Goal: Task Accomplishment & Management: Manage account settings

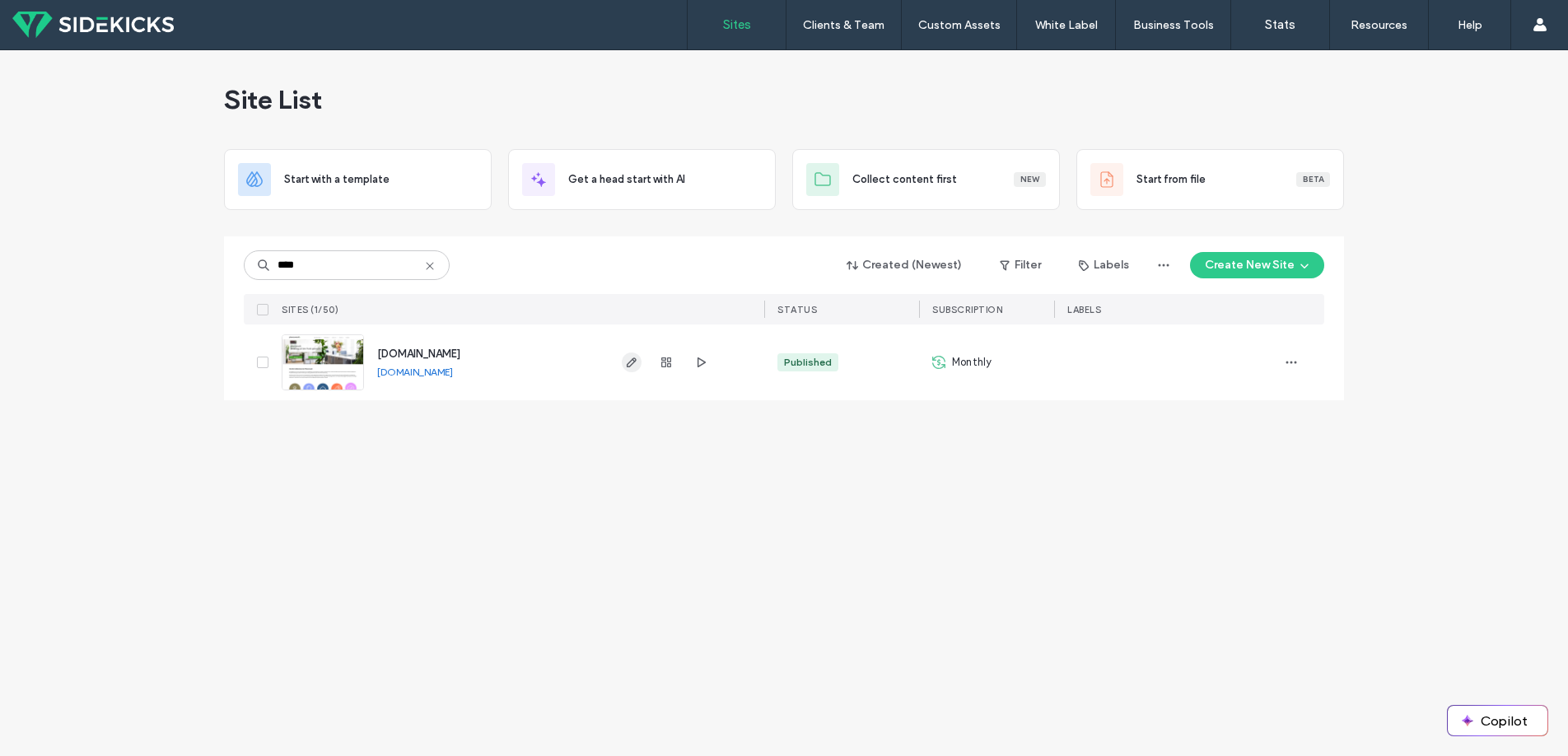
type input "****"
click at [628, 360] on icon "button" at bounding box center [632, 362] width 13 height 13
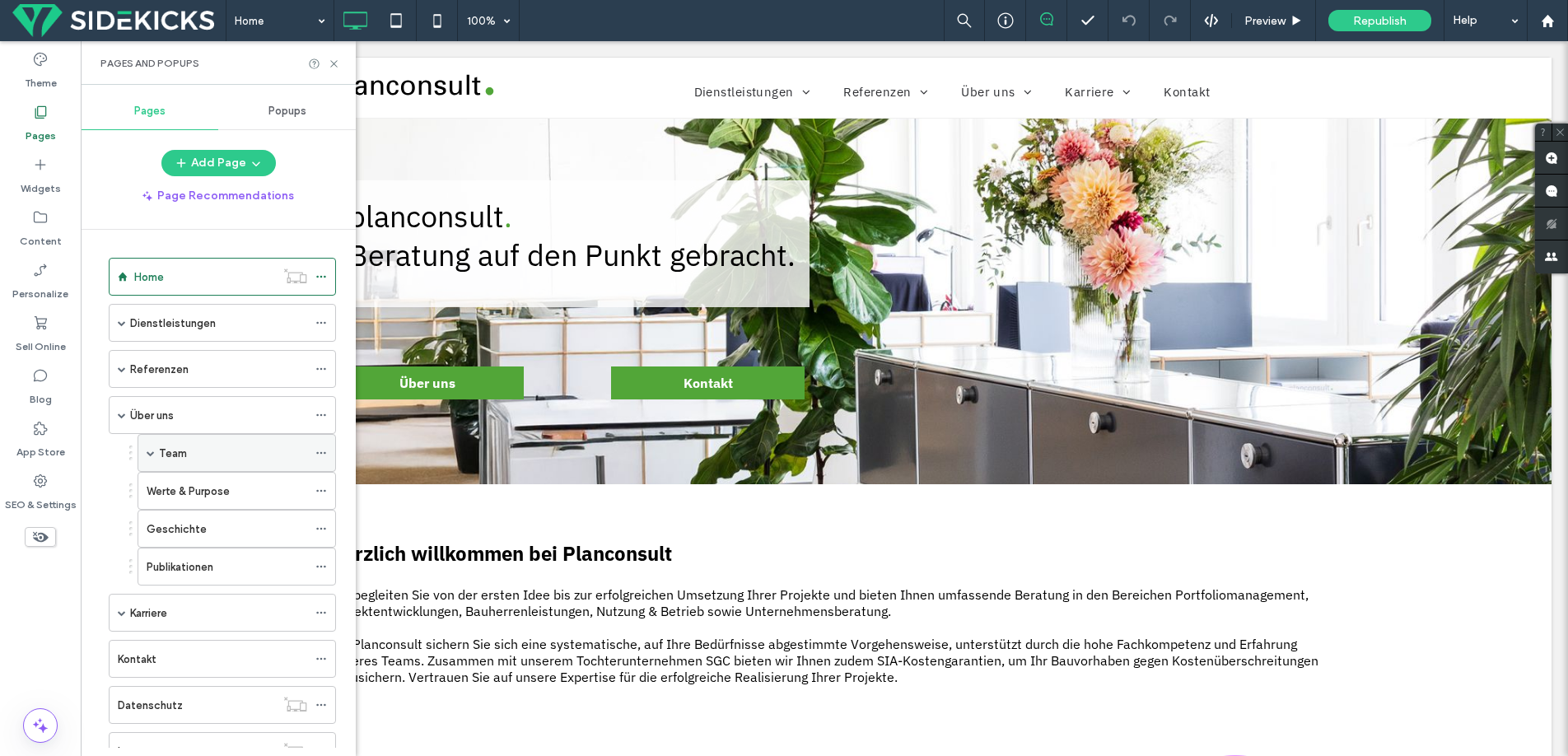
click at [191, 444] on div "Team" at bounding box center [232, 453] width 148 height 18
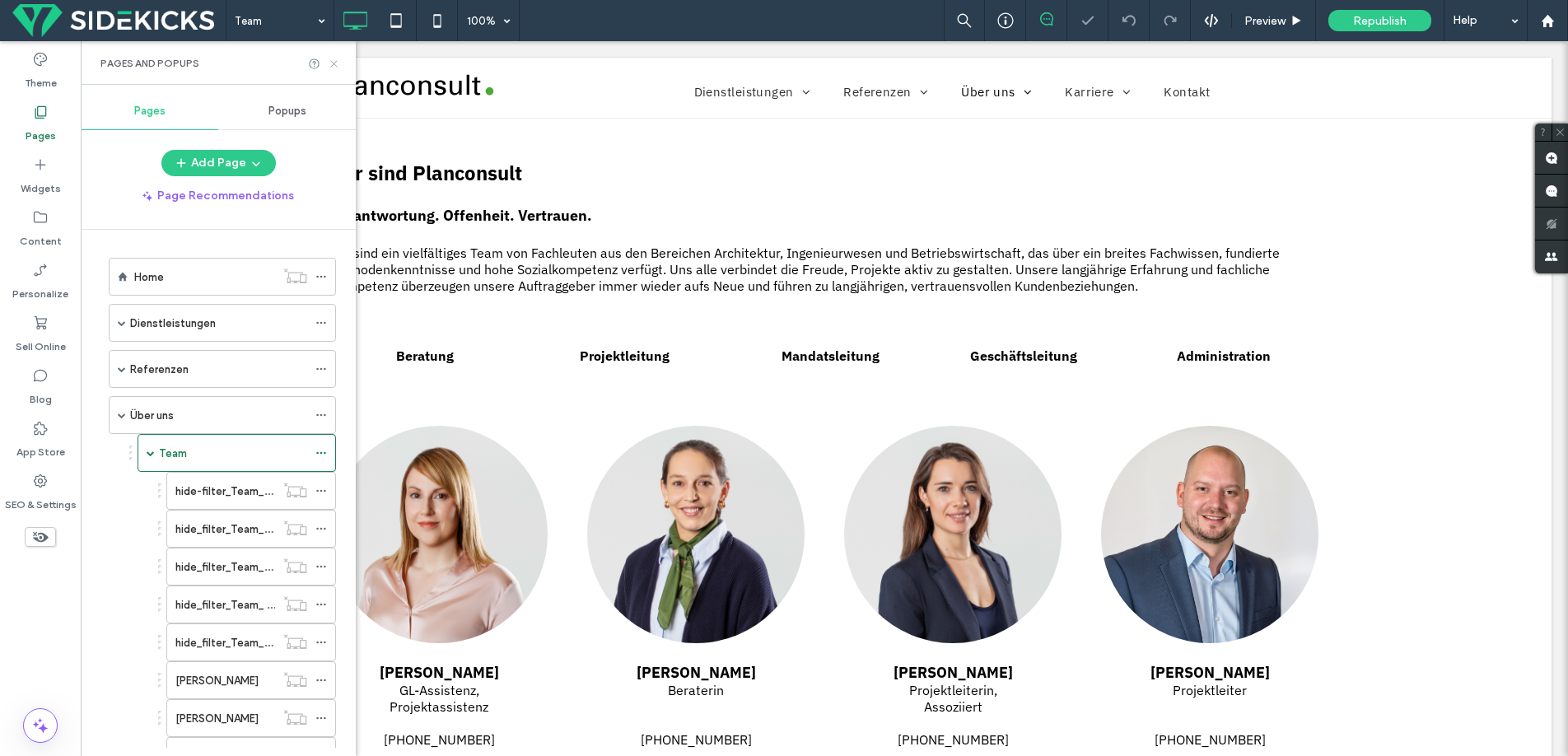
click at [334, 63] on use at bounding box center [333, 63] width 6 height 6
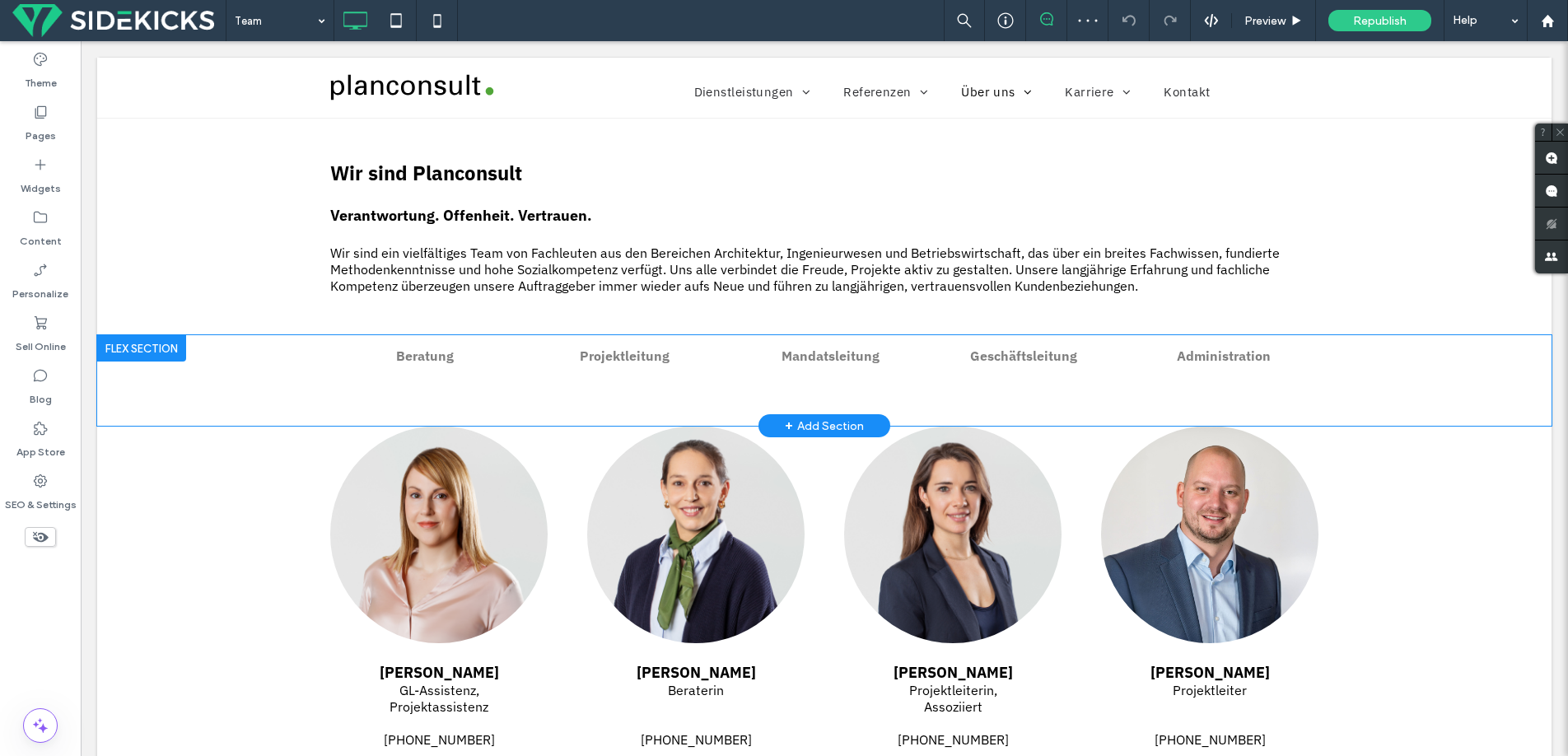
click at [127, 352] on div at bounding box center [141, 348] width 89 height 27
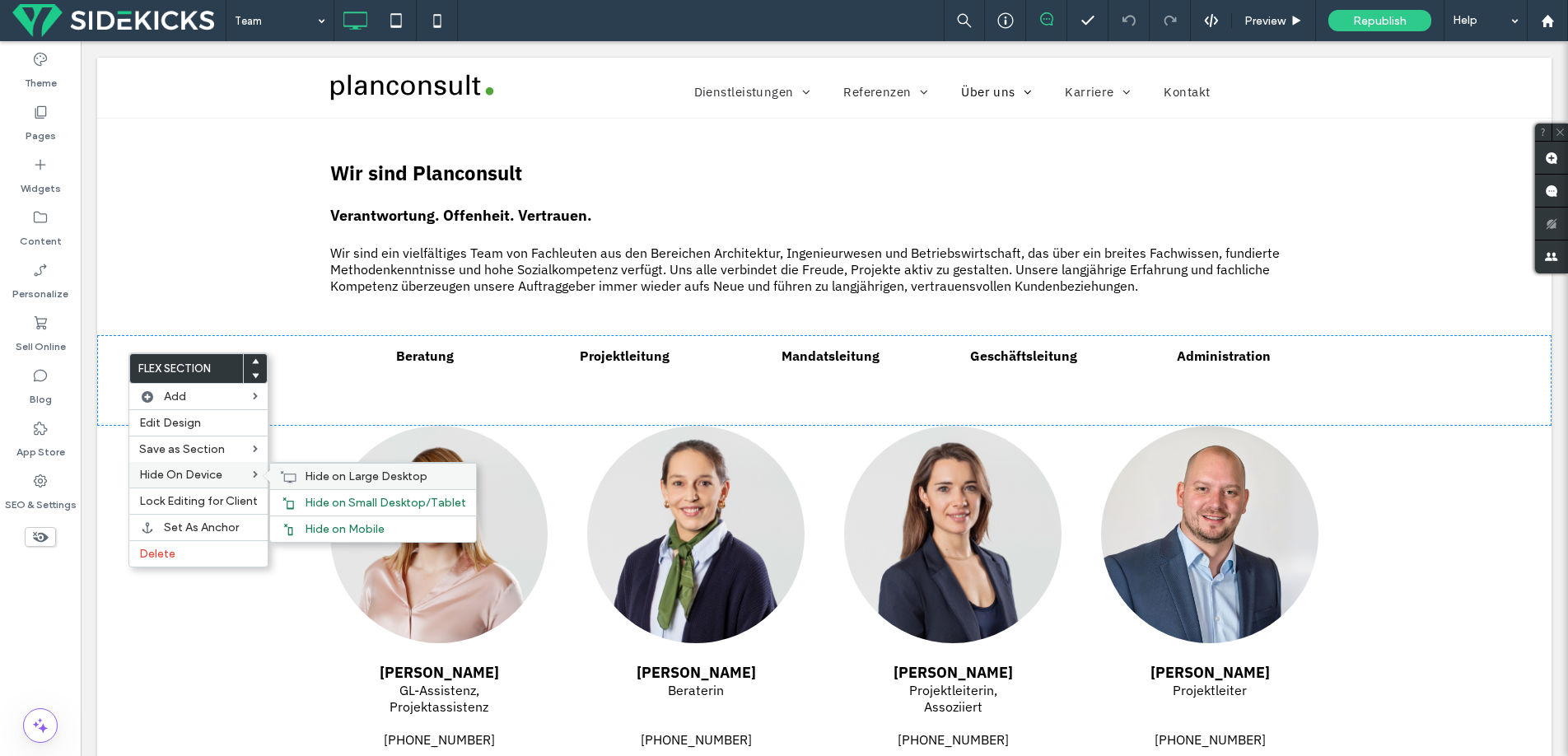
drag, startPoint x: 331, startPoint y: 478, endPoint x: 342, endPoint y: 480, distance: 11.2
click at [331, 478] on span "Hide on Large Desktop" at bounding box center [365, 476] width 123 height 14
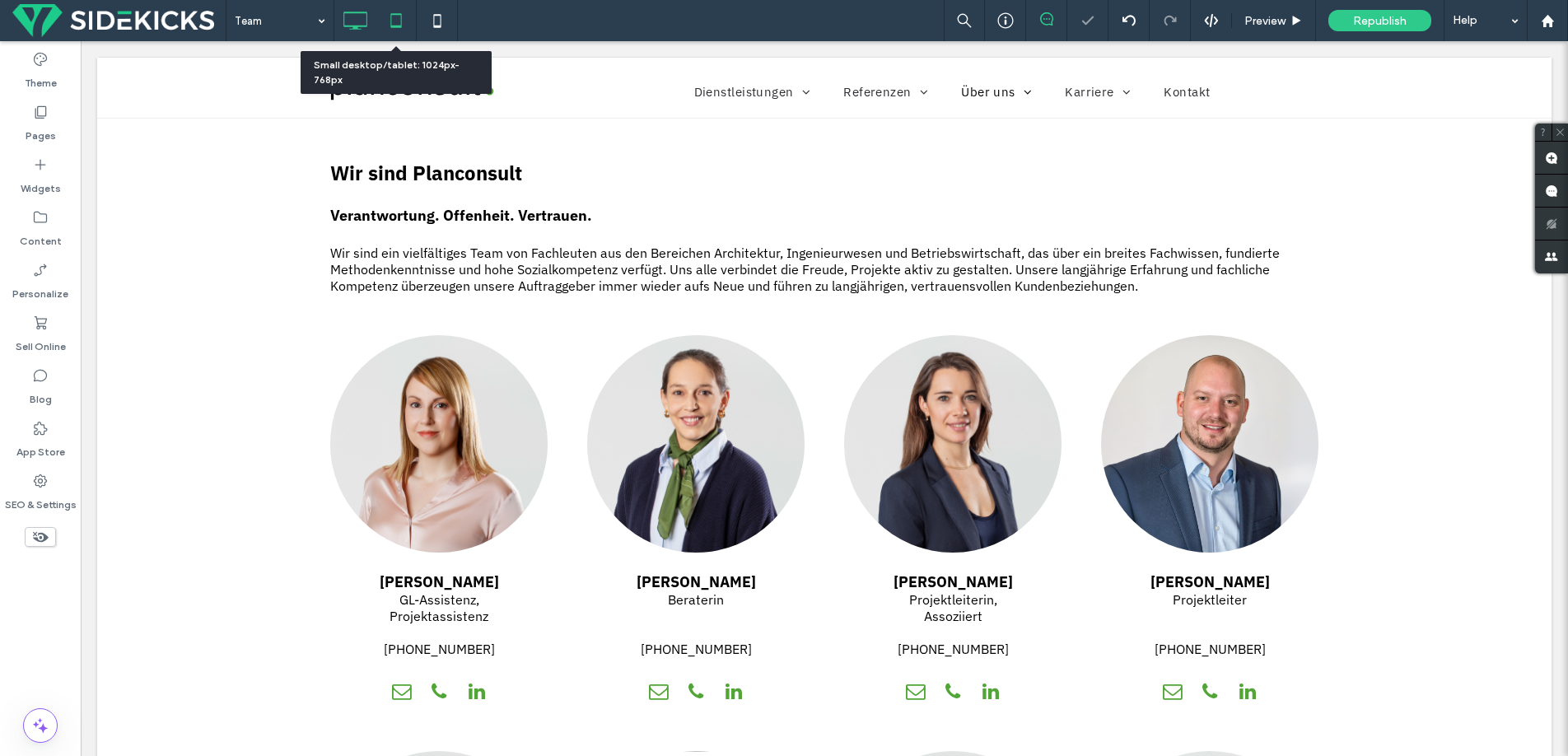
click at [386, 24] on icon at bounding box center [397, 20] width 33 height 33
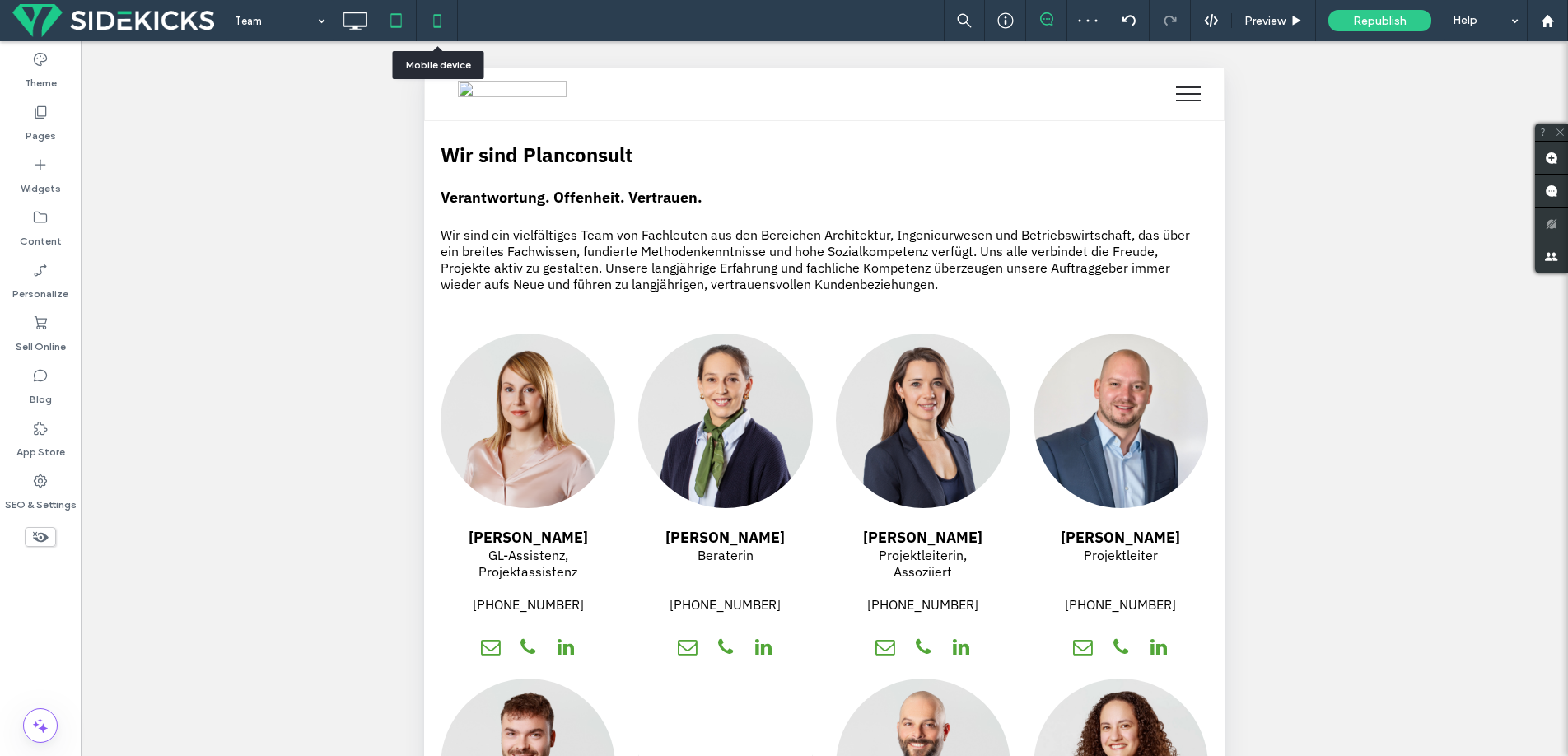
click at [435, 24] on icon at bounding box center [437, 20] width 33 height 33
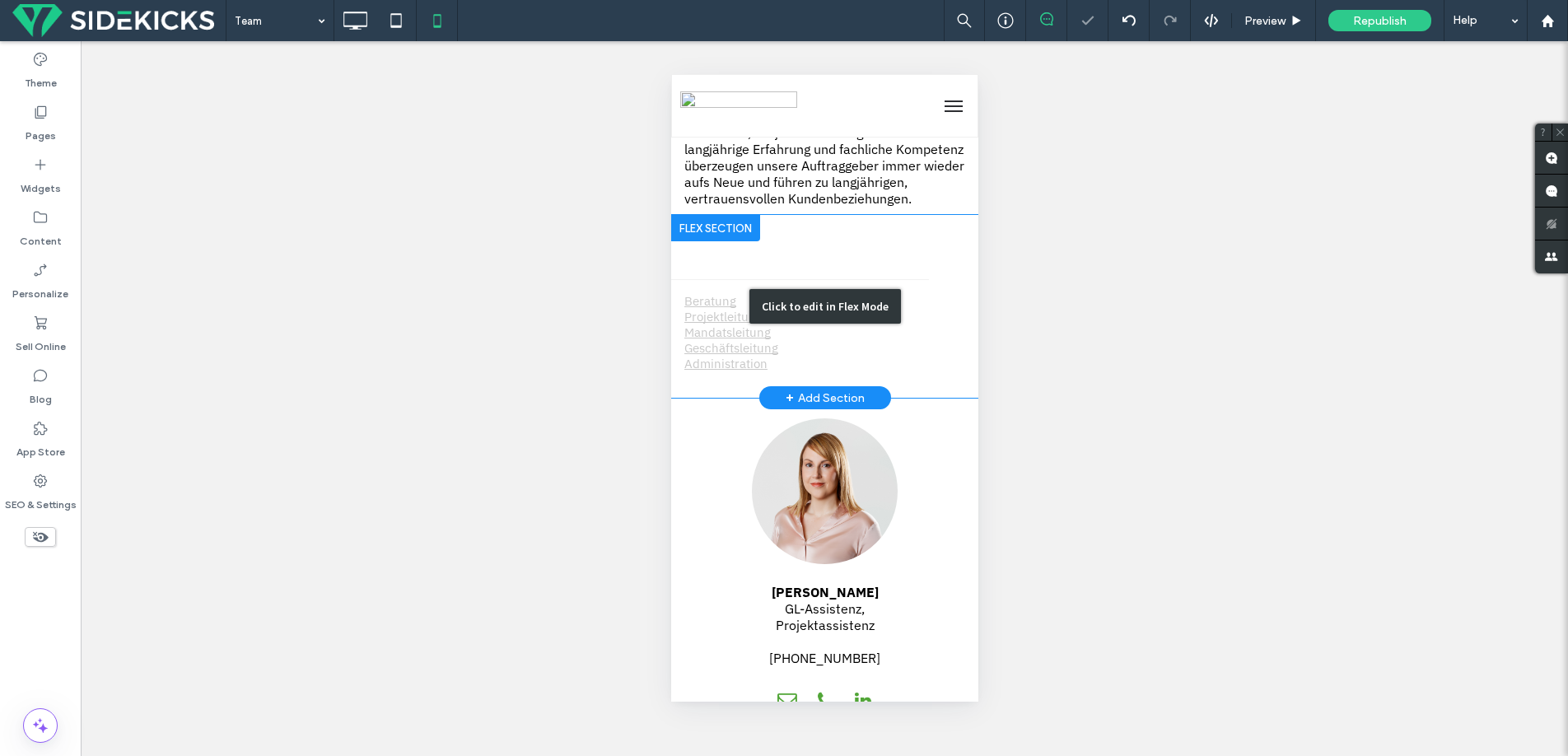
scroll to position [268, 0]
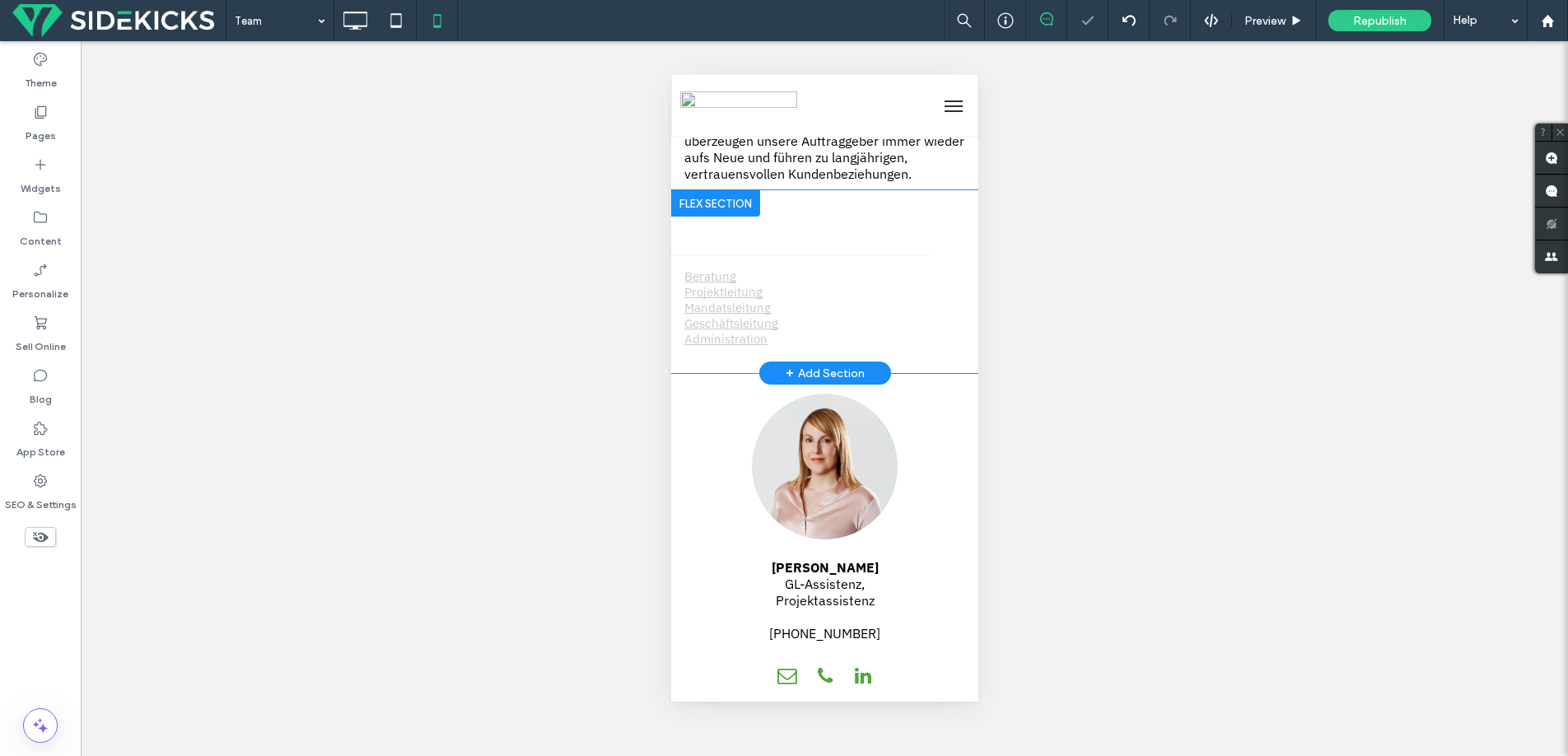
click at [691, 217] on div at bounding box center [715, 203] width 89 height 27
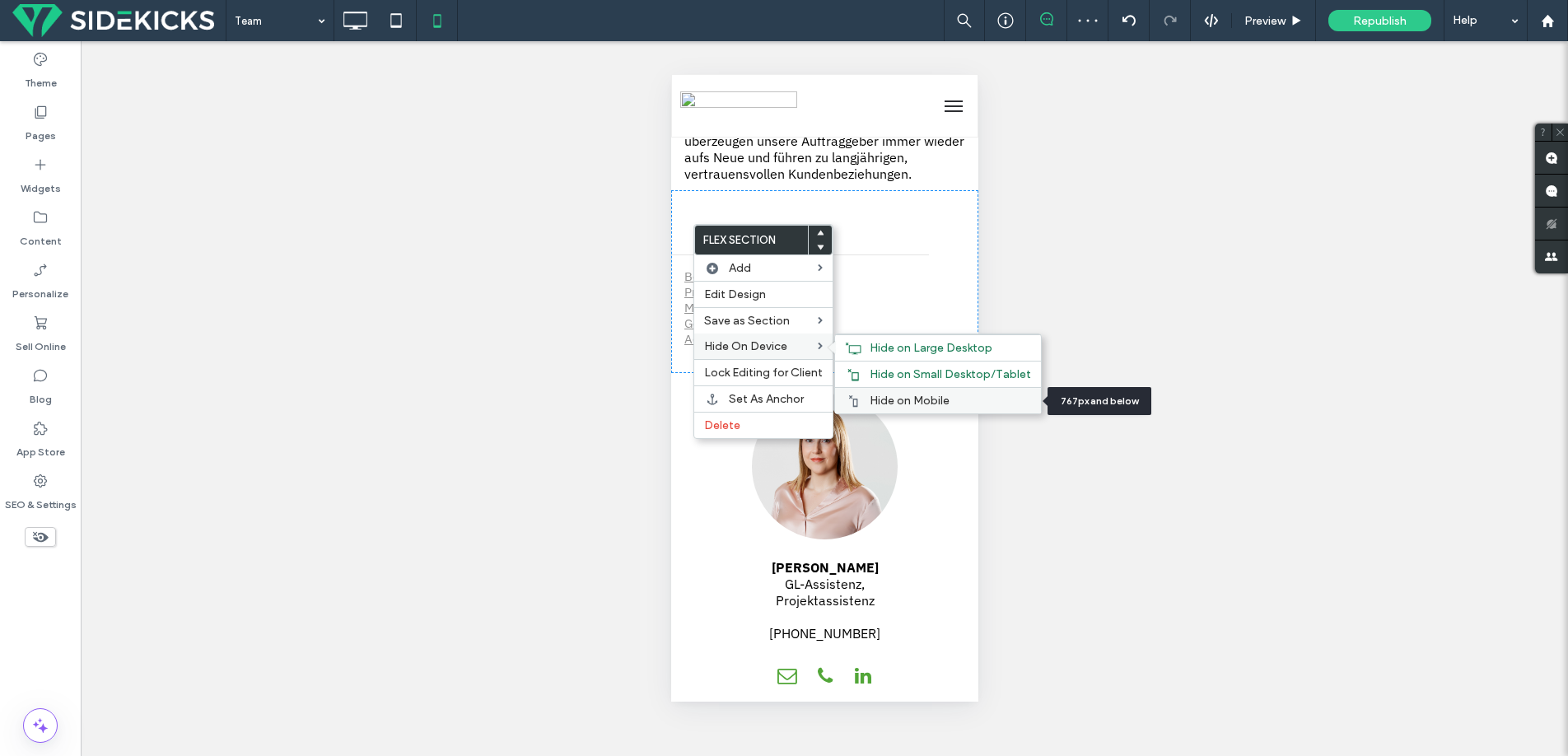
click at [892, 396] on span "Hide on Mobile" at bounding box center [909, 400] width 80 height 14
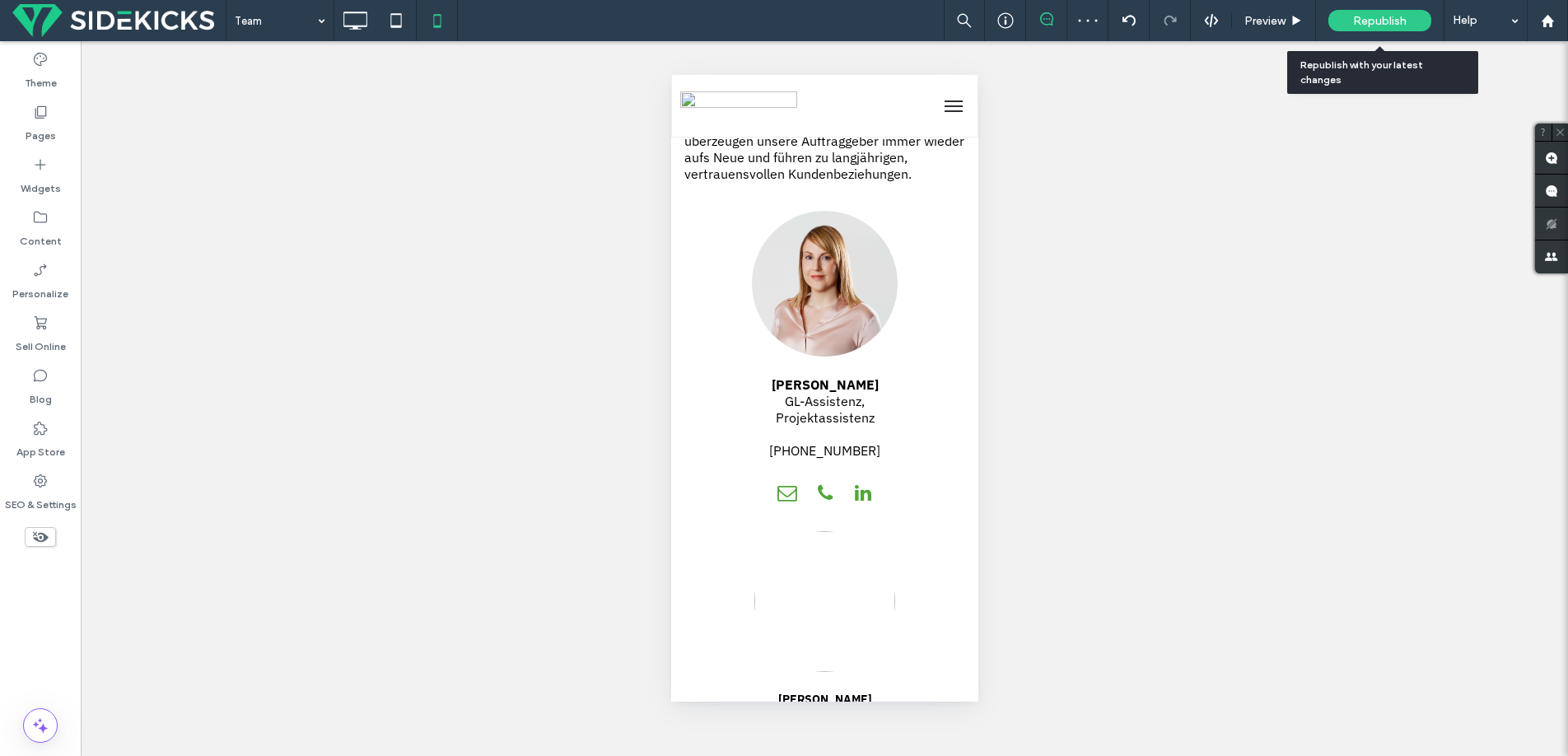
click at [1396, 28] on div "Republish" at bounding box center [1380, 20] width 103 height 21
